Goal: Information Seeking & Learning: Learn about a topic

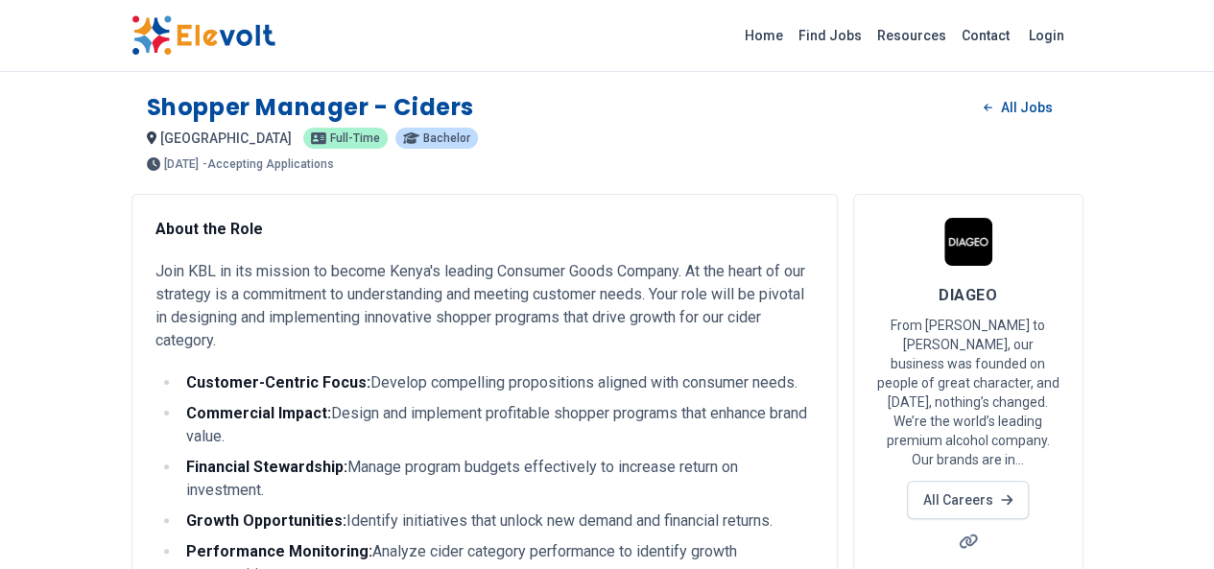
click at [604, 279] on p "Join KBL in its mission to become Kenya's leading Consumer Goods Company. At th…" at bounding box center [484, 306] width 658 height 92
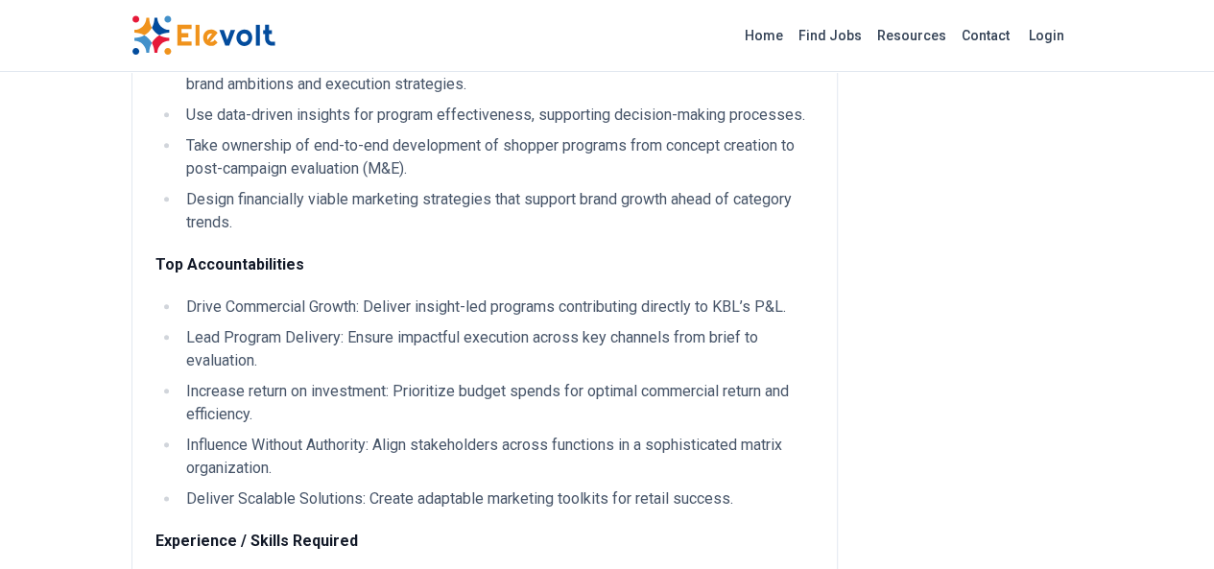
scroll to position [921, 0]
